Goal: Task Accomplishment & Management: Manage account settings

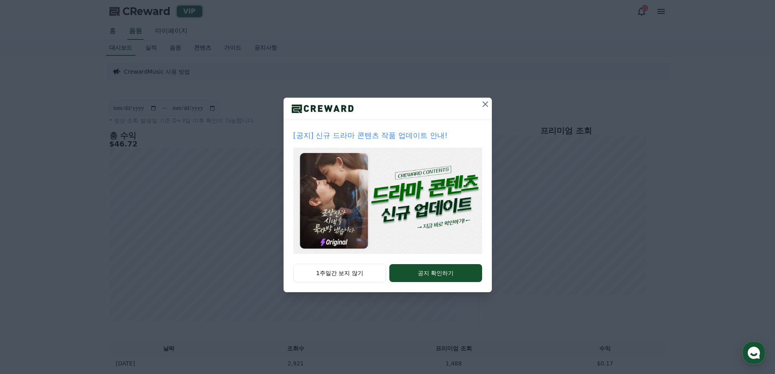
click at [487, 105] on icon at bounding box center [486, 104] width 10 height 10
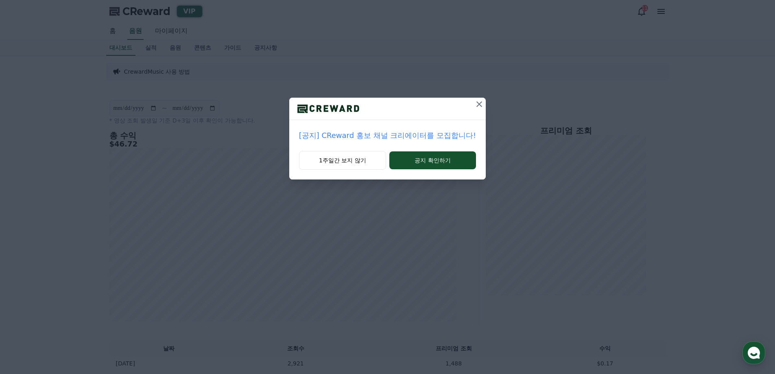
click at [483, 107] on button at bounding box center [479, 104] width 13 height 13
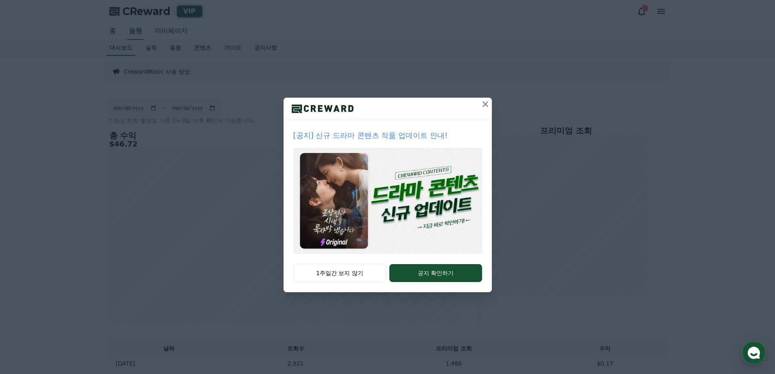
click at [486, 104] on icon at bounding box center [486, 104] width 10 height 10
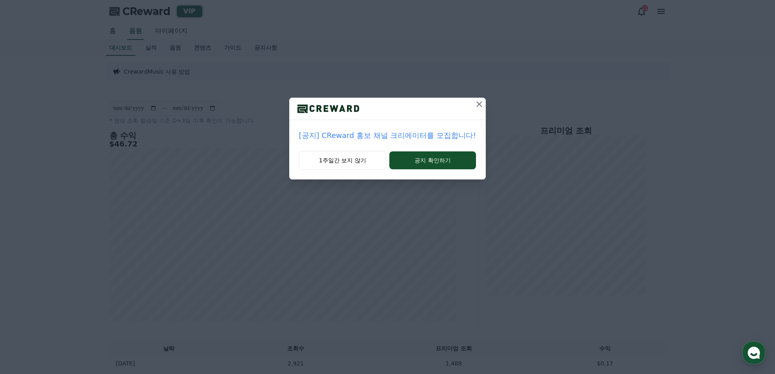
drag, startPoint x: 481, startPoint y: 102, endPoint x: 464, endPoint y: 98, distance: 17.6
click at [481, 101] on icon at bounding box center [480, 104] width 10 height 10
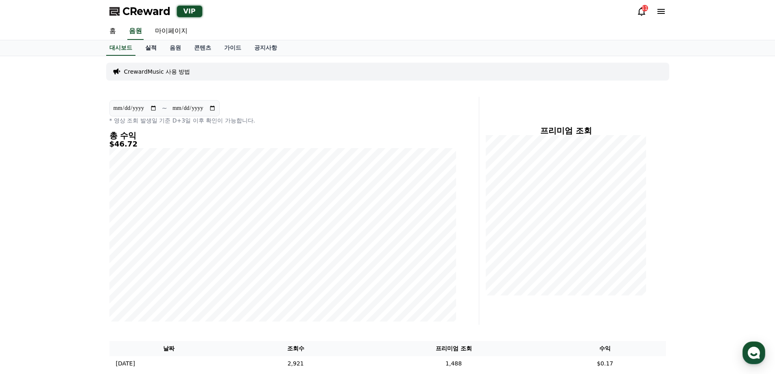
click at [155, 44] on link "실적" at bounding box center [151, 47] width 24 height 15
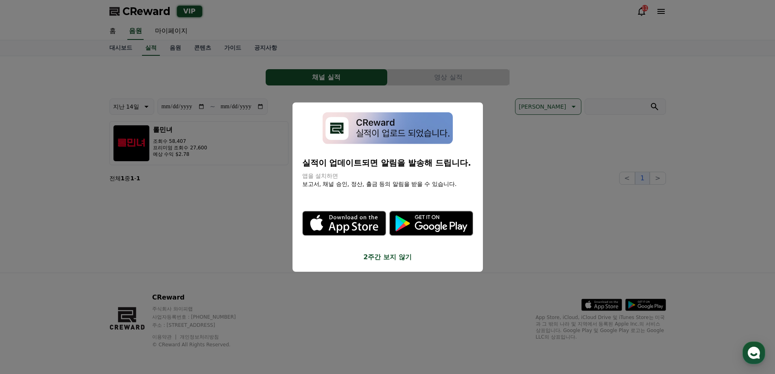
click at [216, 250] on button "close modal" at bounding box center [387, 187] width 775 height 374
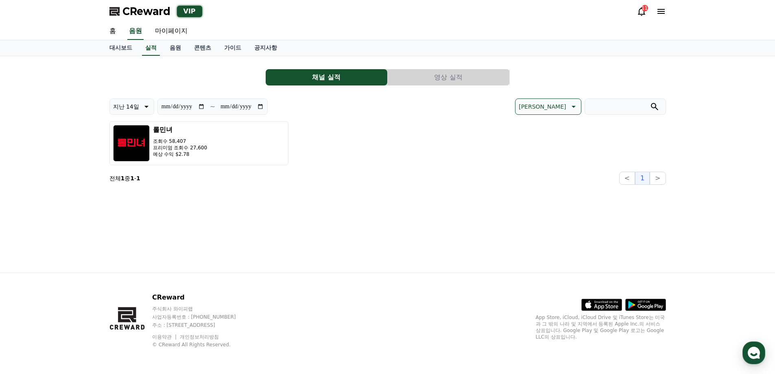
click at [227, 59] on div "**********" at bounding box center [388, 164] width 570 height 217
click at [227, 46] on link "가이드" at bounding box center [233, 47] width 30 height 15
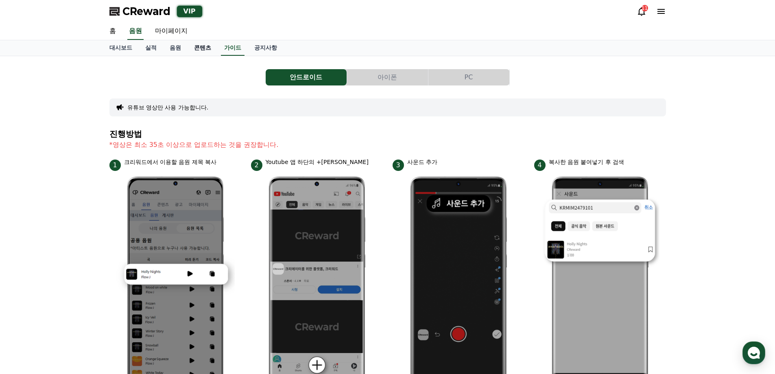
click at [202, 48] on link "콘텐츠" at bounding box center [203, 47] width 30 height 15
click at [175, 46] on link "음원" at bounding box center [175, 47] width 24 height 15
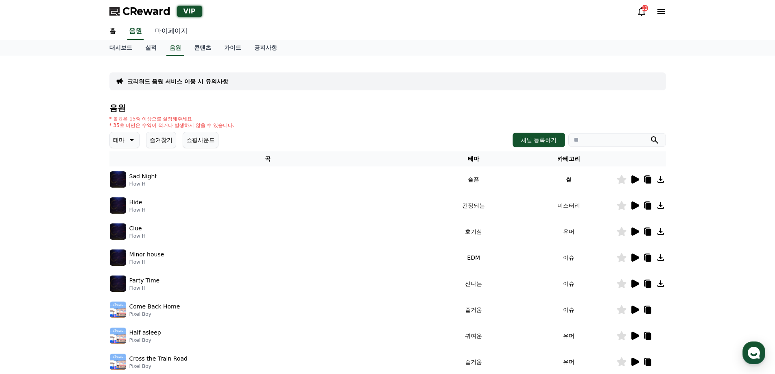
click at [160, 35] on link "마이페이지" at bounding box center [172, 31] width 46 height 17
select select "**********"
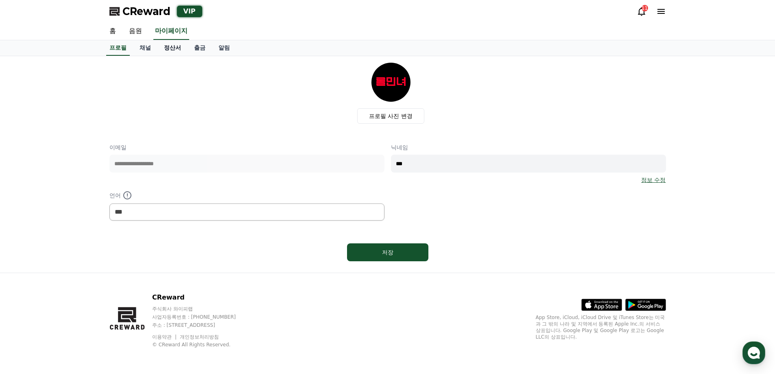
click at [171, 53] on link "정산서" at bounding box center [173, 47] width 30 height 15
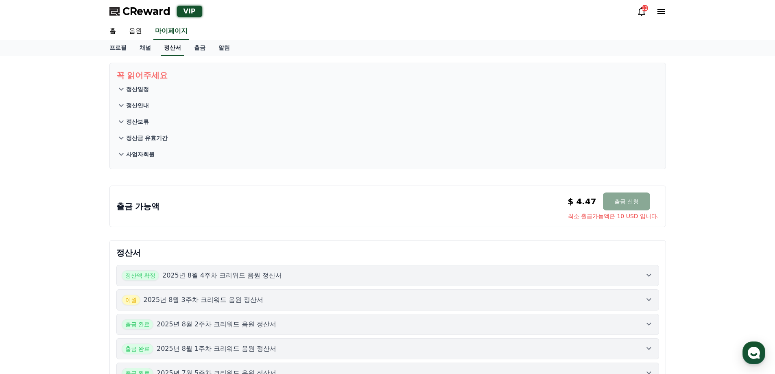
click at [164, 50] on link "정산서" at bounding box center [173, 47] width 24 height 15
click at [164, 51] on link "정산서" at bounding box center [173, 47] width 24 height 15
click at [26, 168] on div "꼭 읽어주세요 정산일정 정산안내 정산보류 정산금 유효기간 사업자회원 출금 가능액 $ 4.47 출금 신청 최소 출금가능액은 10 USD 입니다.…" at bounding box center [387, 254] width 775 height 396
